Goal: Navigation & Orientation: Understand site structure

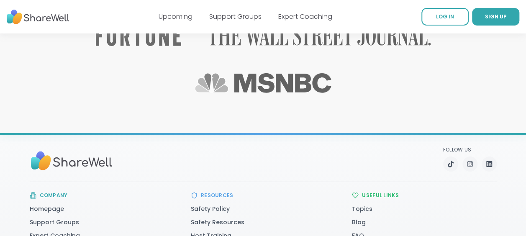
scroll to position [1383, 0]
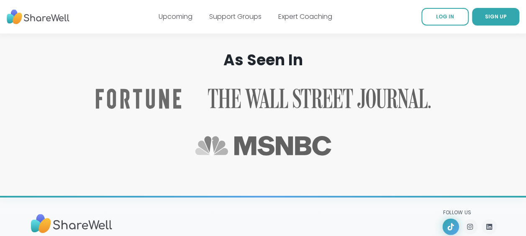
click at [448, 223] on icon "TikTok" at bounding box center [450, 227] width 6 height 8
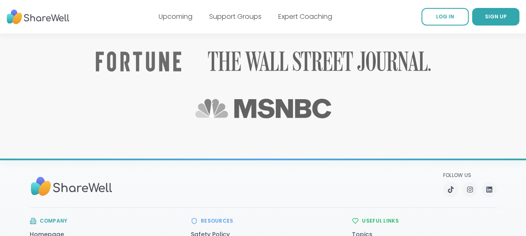
scroll to position [1467, 0]
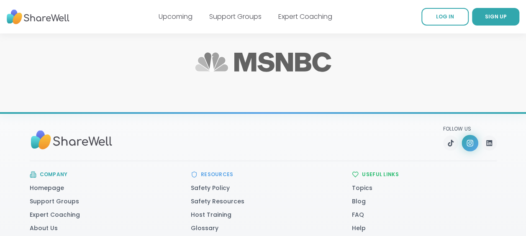
click at [467, 140] on icon "Instagram" at bounding box center [470, 143] width 6 height 6
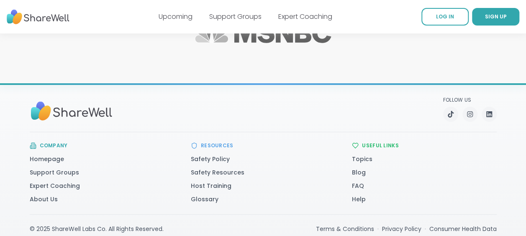
scroll to position [1509, 0]
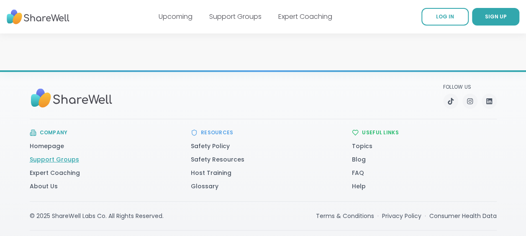
click at [54, 155] on link "Support Groups" at bounding box center [54, 159] width 49 height 8
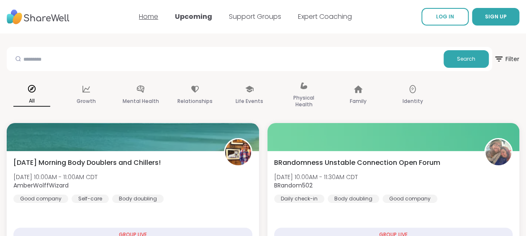
click at [146, 15] on link "Home" at bounding box center [148, 17] width 19 height 10
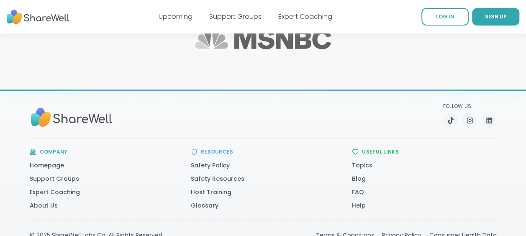
scroll to position [1509, 0]
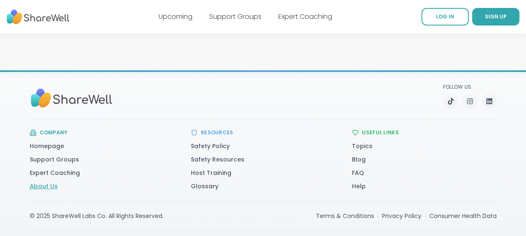
click at [37, 182] on link "About Us" at bounding box center [44, 186] width 28 height 8
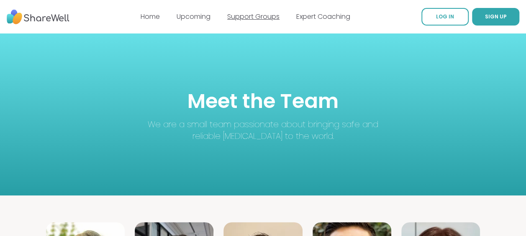
click at [270, 13] on link "Support Groups" at bounding box center [253, 17] width 52 height 10
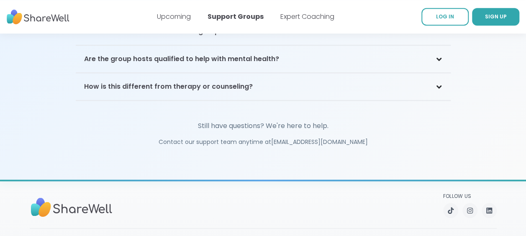
scroll to position [1925, 0]
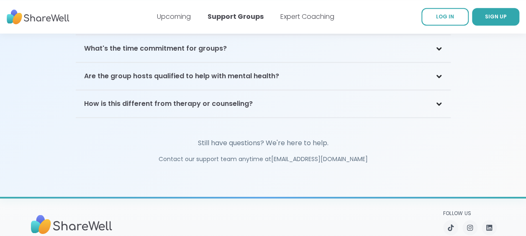
click at [201, 71] on h3 "Are the group hosts qualified to help with mental health?" at bounding box center [181, 76] width 195 height 10
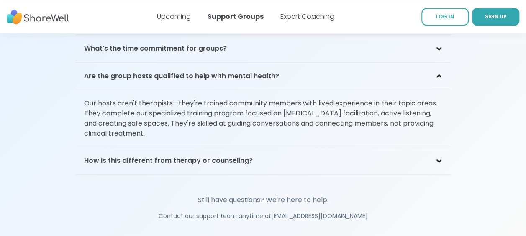
click at [200, 71] on h3 "Are the group hosts qualified to help with mental health?" at bounding box center [181, 76] width 195 height 10
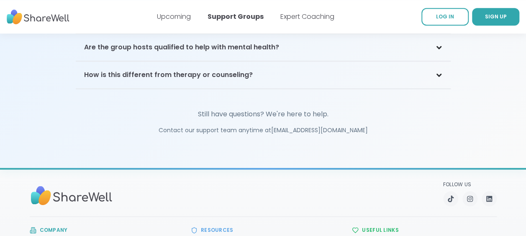
scroll to position [1966, 0]
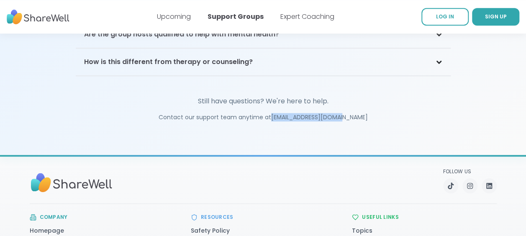
drag, startPoint x: 284, startPoint y: 101, endPoint x: 356, endPoint y: 102, distance: 72.0
click at [356, 113] on p "Contact our support team anytime at [EMAIL_ADDRESS][DOMAIN_NAME]" at bounding box center [263, 117] width 375 height 8
copy p "[EMAIL_ADDRESS][DOMAIN_NAME]"
click at [48, 16] on img at bounding box center [38, 16] width 63 height 23
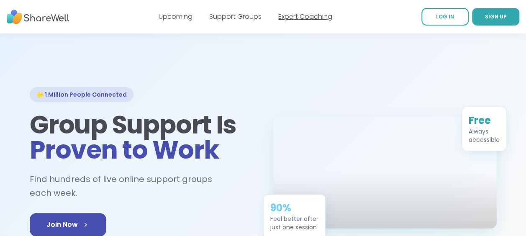
click at [314, 13] on link "Expert Coaching" at bounding box center [305, 17] width 54 height 10
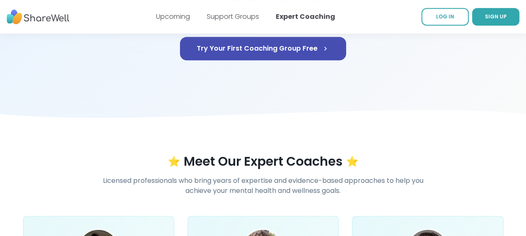
scroll to position [126, 0]
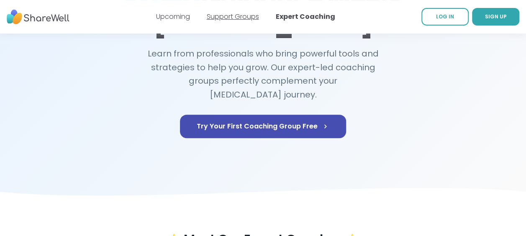
click at [219, 16] on link "Support Groups" at bounding box center [233, 17] width 52 height 10
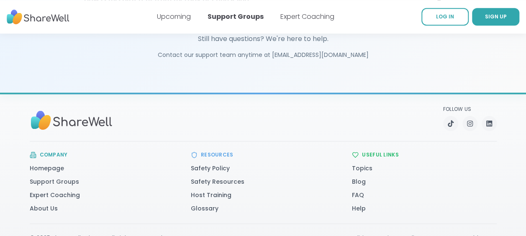
scroll to position [2059, 0]
